Goal: Use online tool/utility: Utilize a website feature to perform a specific function

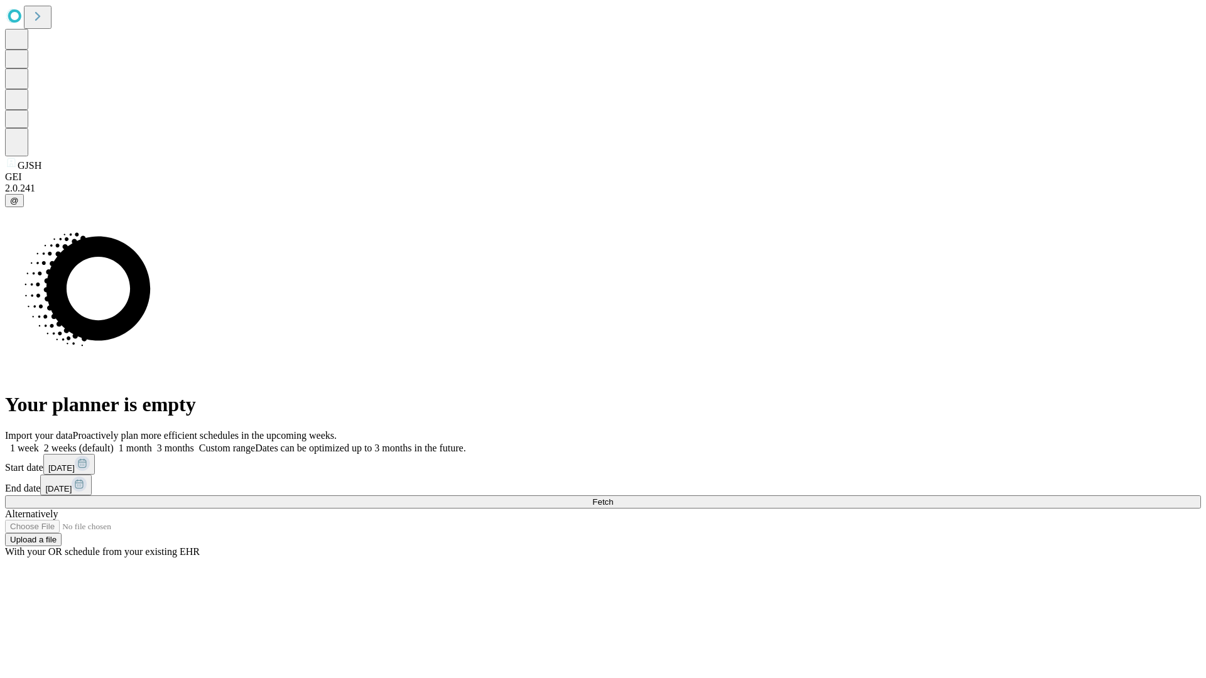
click at [613, 497] on span "Fetch" at bounding box center [602, 501] width 21 height 9
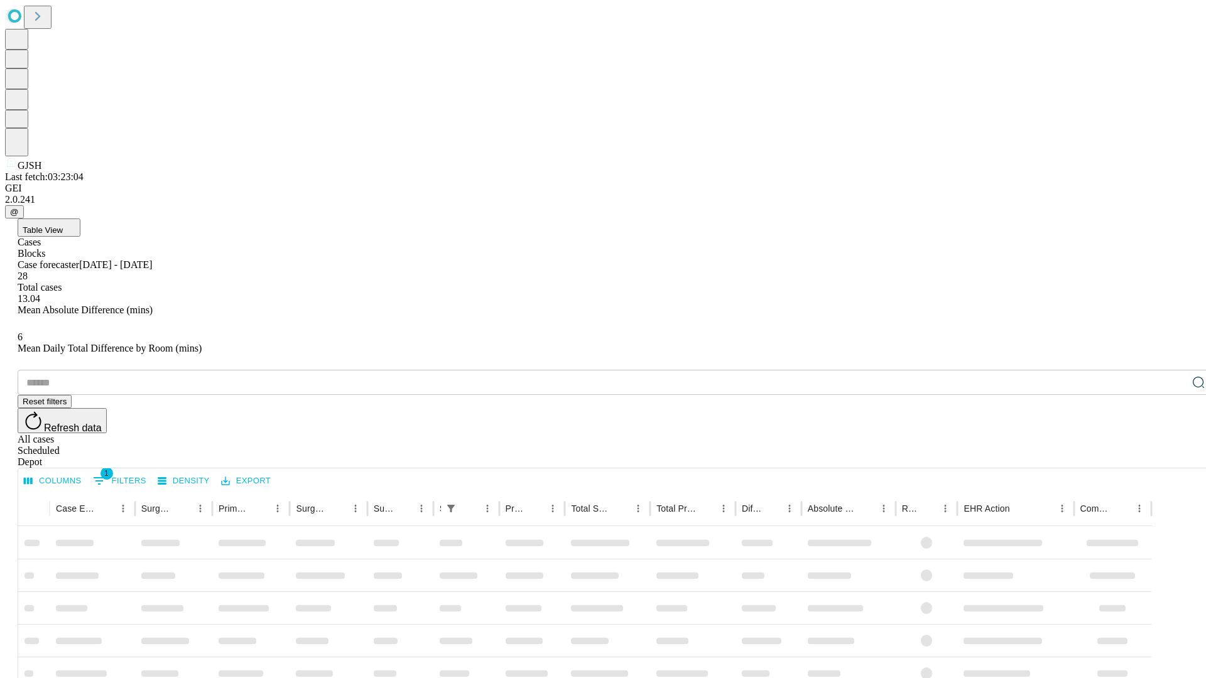
click at [63, 225] on span "Table View" at bounding box center [43, 229] width 40 height 9
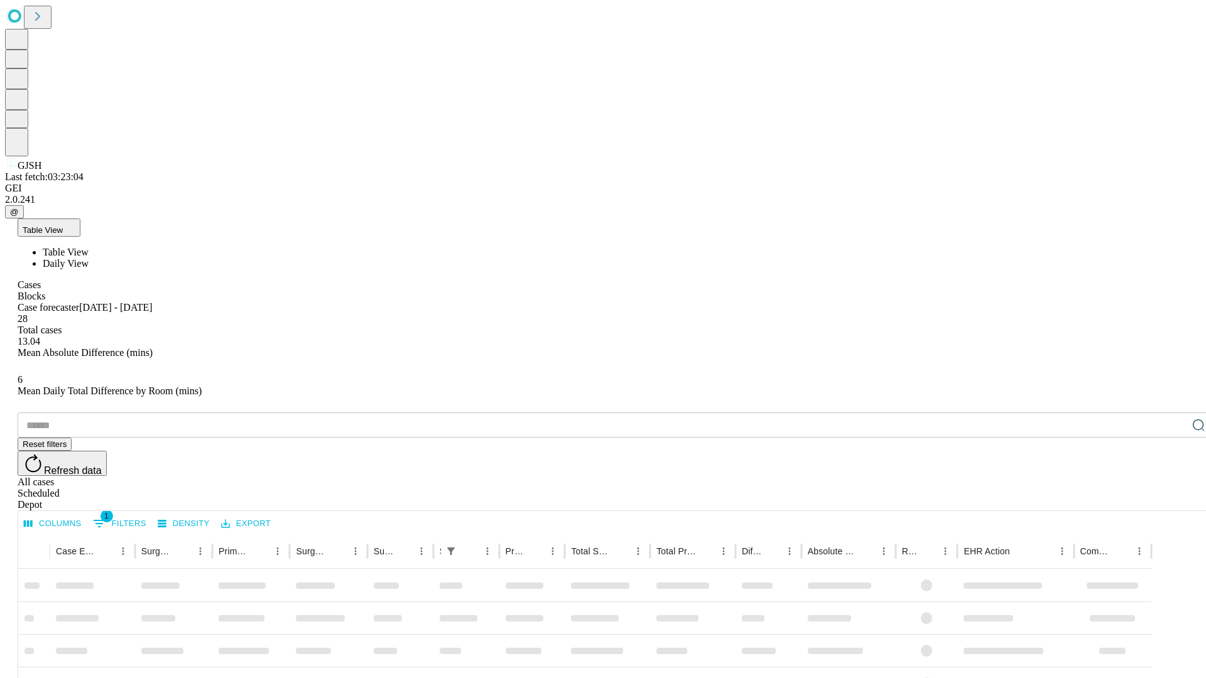
click at [89, 258] on span "Daily View" at bounding box center [66, 263] width 46 height 11
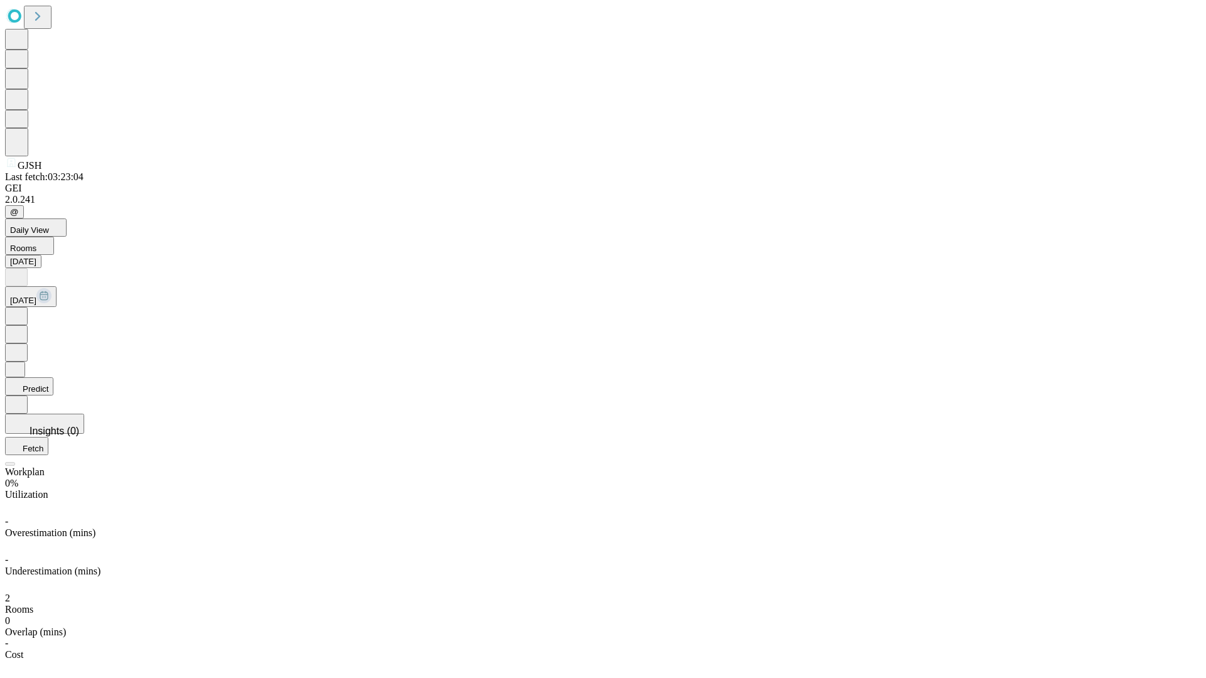
click at [53, 377] on button "Predict" at bounding box center [29, 386] width 48 height 18
